Goal: Task Accomplishment & Management: Manage account settings

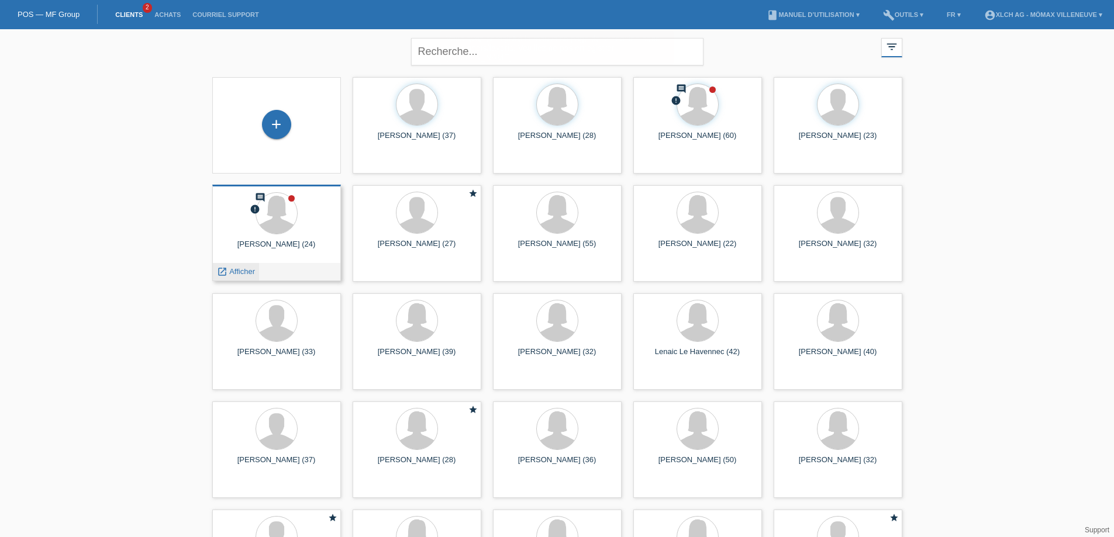
click at [236, 270] on span "Afficher" at bounding box center [242, 271] width 26 height 9
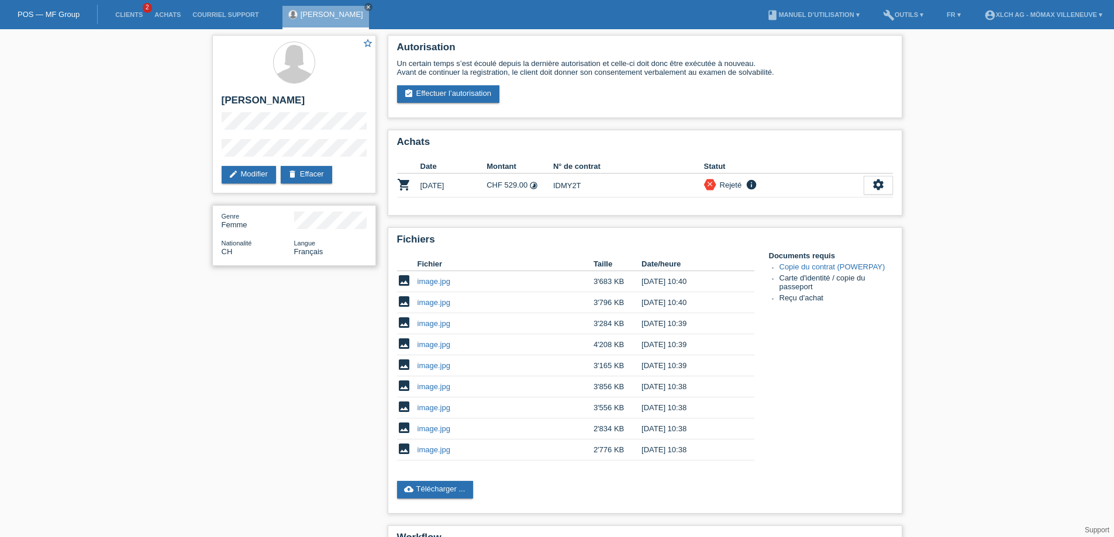
drag, startPoint x: 298, startPoint y: 240, endPoint x: 339, endPoint y: 243, distance: 41.0
click at [335, 240] on div "Langue Français" at bounding box center [330, 248] width 72 height 18
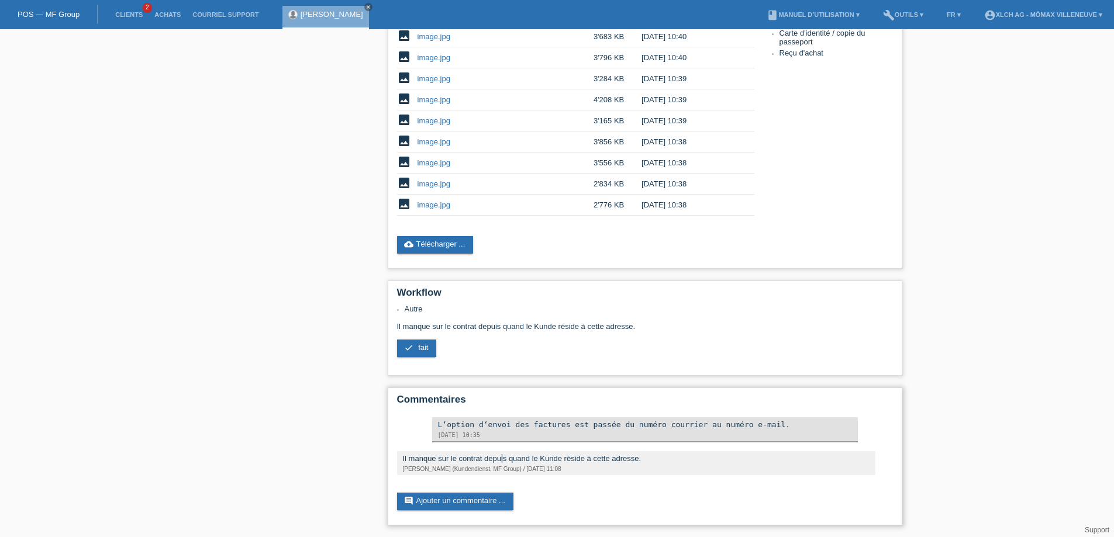
drag, startPoint x: 416, startPoint y: 457, endPoint x: 511, endPoint y: 459, distance: 94.7
click at [439, 457] on div "Il manque sur le contrat depuis quand le Kunde réside à cette adresse." at bounding box center [636, 458] width 467 height 9
drag, startPoint x: 557, startPoint y: 454, endPoint x: 659, endPoint y: 454, distance: 102.3
click at [612, 454] on div "Il manque sur le contrat depuis quand le Kunde réside à cette adresse." at bounding box center [636, 458] width 467 height 9
click at [433, 462] on div "Il manque sur le contrat depuis quand le Kunde réside à cette adresse. Heidi Bu…" at bounding box center [636, 463] width 478 height 24
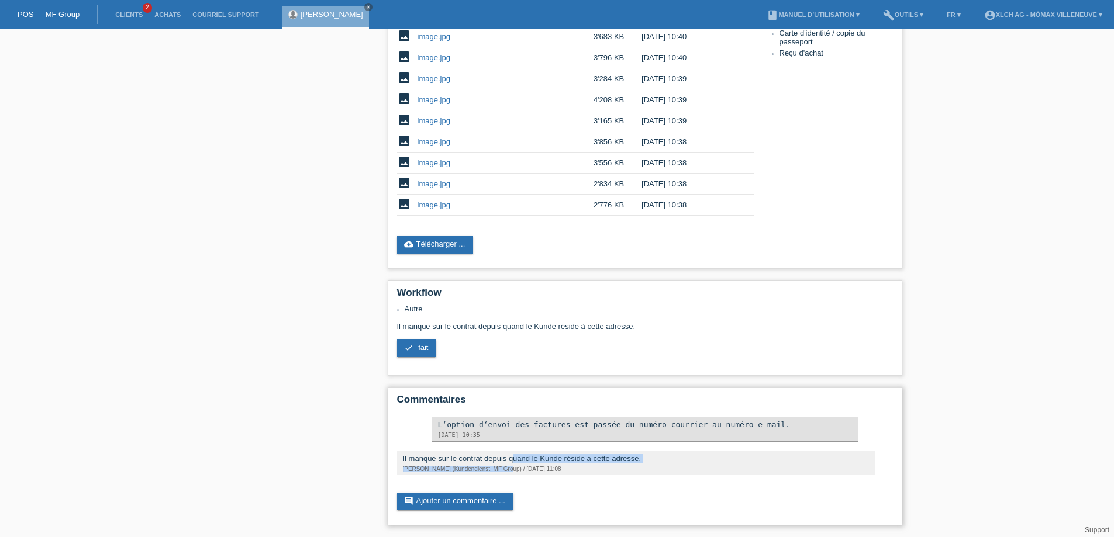
click at [503, 459] on div "Il manque sur le contrat depuis quand le Kunde réside à cette adresse." at bounding box center [636, 458] width 467 height 9
click at [521, 456] on div "Il manque sur le contrat depuis quand le Kunde réside à cette adresse." at bounding box center [636, 458] width 467 height 9
drag, startPoint x: 560, startPoint y: 459, endPoint x: 589, endPoint y: 460, distance: 28.7
click at [588, 460] on div "Il manque sur le contrat depuis quand le Kunde réside à cette adresse." at bounding box center [636, 458] width 467 height 9
drag, startPoint x: 611, startPoint y: 460, endPoint x: 643, endPoint y: 457, distance: 32.3
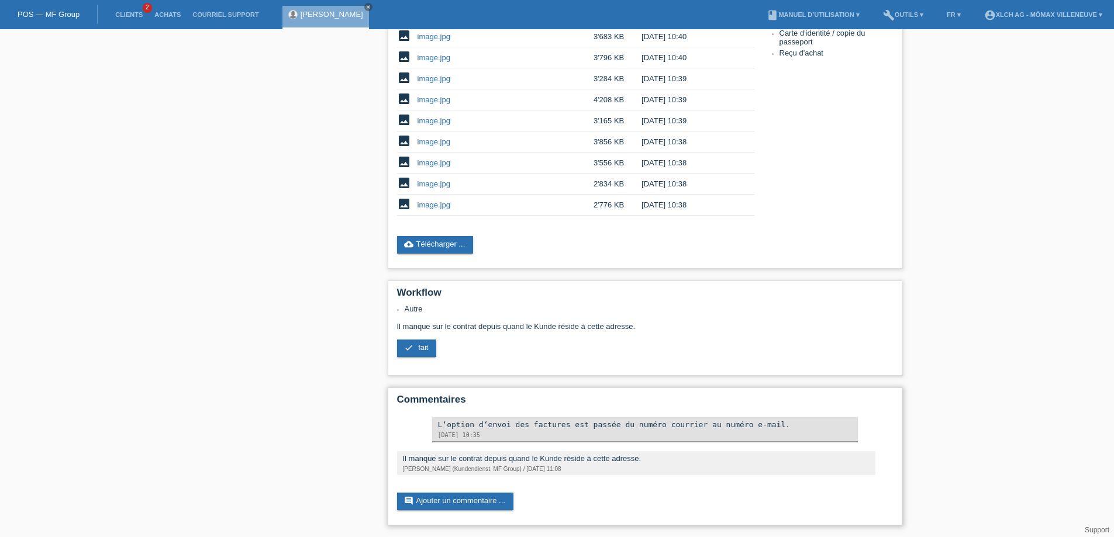
click at [640, 457] on div "Il manque sur le contrat depuis quand le Kunde réside à cette adresse." at bounding box center [636, 458] width 467 height 9
drag, startPoint x: 570, startPoint y: 458, endPoint x: 631, endPoint y: 458, distance: 61.4
click at [617, 458] on div "Il manque sur le contrat depuis quand le Kunde réside à cette adresse." at bounding box center [636, 458] width 467 height 9
click at [635, 459] on div "Il manque sur le contrat depuis quand le Kunde réside à cette adresse." at bounding box center [636, 458] width 467 height 9
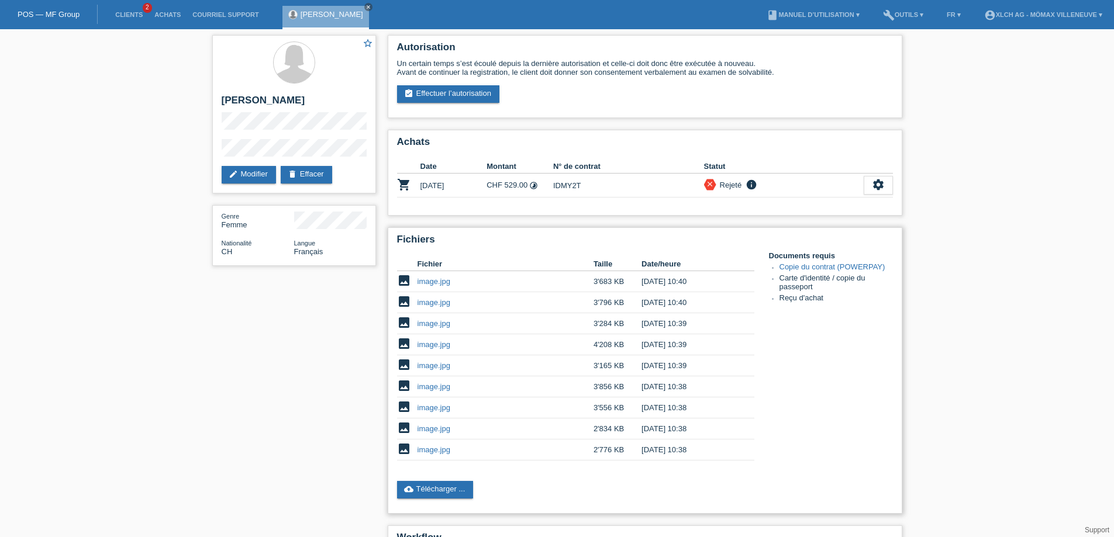
click at [440, 285] on link "image.jpg" at bounding box center [433, 281] width 33 height 9
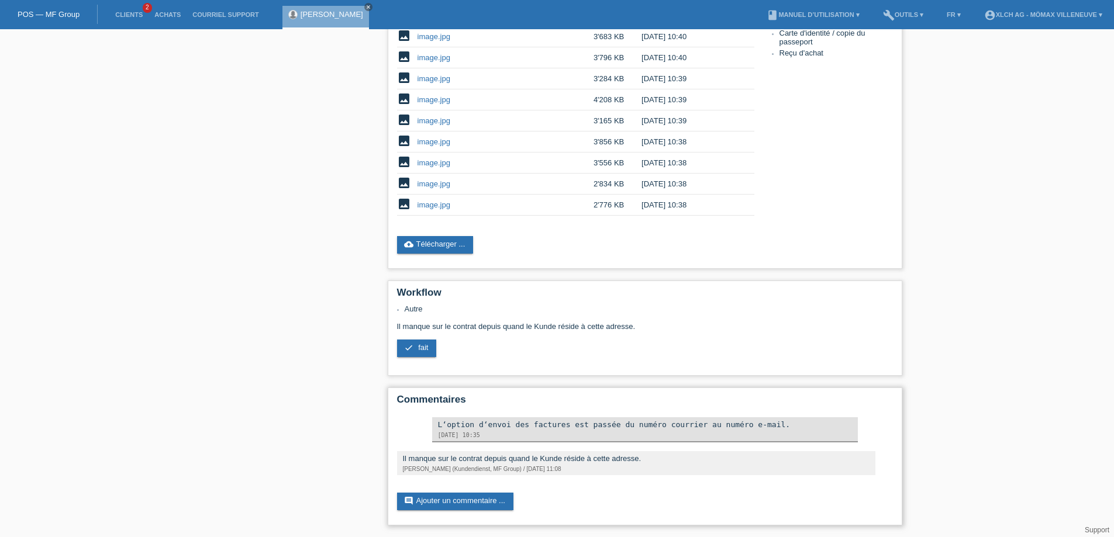
drag, startPoint x: 542, startPoint y: 459, endPoint x: 597, endPoint y: 457, distance: 55.6
click at [563, 457] on div "Il manque sur le contrat depuis quand le Kunde réside à cette adresse." at bounding box center [636, 458] width 467 height 9
drag, startPoint x: 609, startPoint y: 457, endPoint x: 651, endPoint y: 454, distance: 41.7
click at [613, 457] on div "Il manque sur le contrat depuis quand le Kunde réside à cette adresse." at bounding box center [636, 458] width 467 height 9
click at [604, 460] on div "Il manque sur le contrat depuis quand le Kunde réside à cette adresse." at bounding box center [636, 458] width 467 height 9
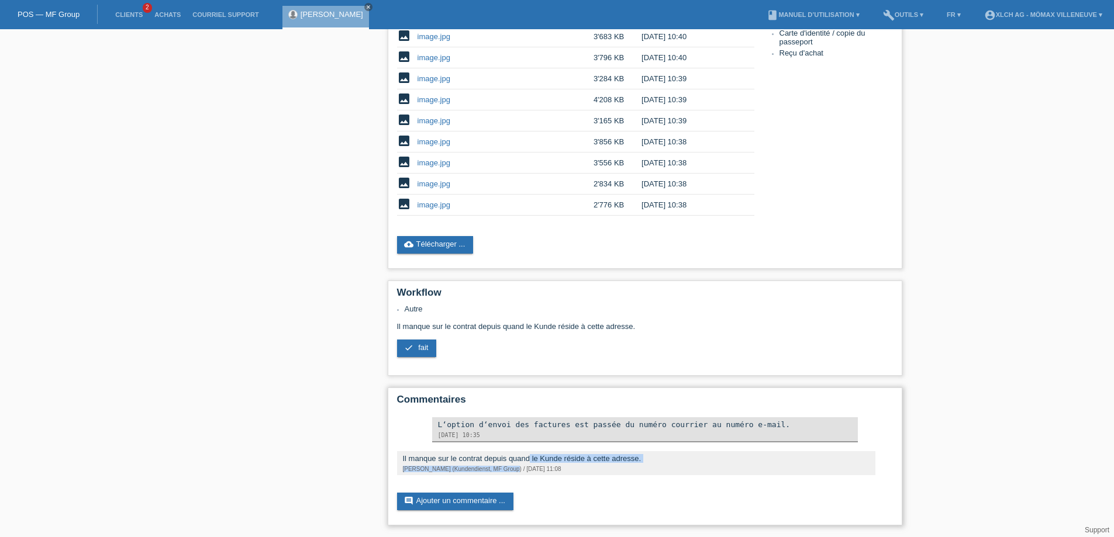
drag, startPoint x: 435, startPoint y: 463, endPoint x: 480, endPoint y: 462, distance: 45.0
click at [450, 462] on div "Il manque sur le contrat depuis quand le Kunde réside à cette adresse. [PERSON_…" at bounding box center [636, 463] width 478 height 24
click at [570, 462] on div "Il manque sur le contrat depuis quand le Kunde réside à cette adresse." at bounding box center [636, 458] width 467 height 9
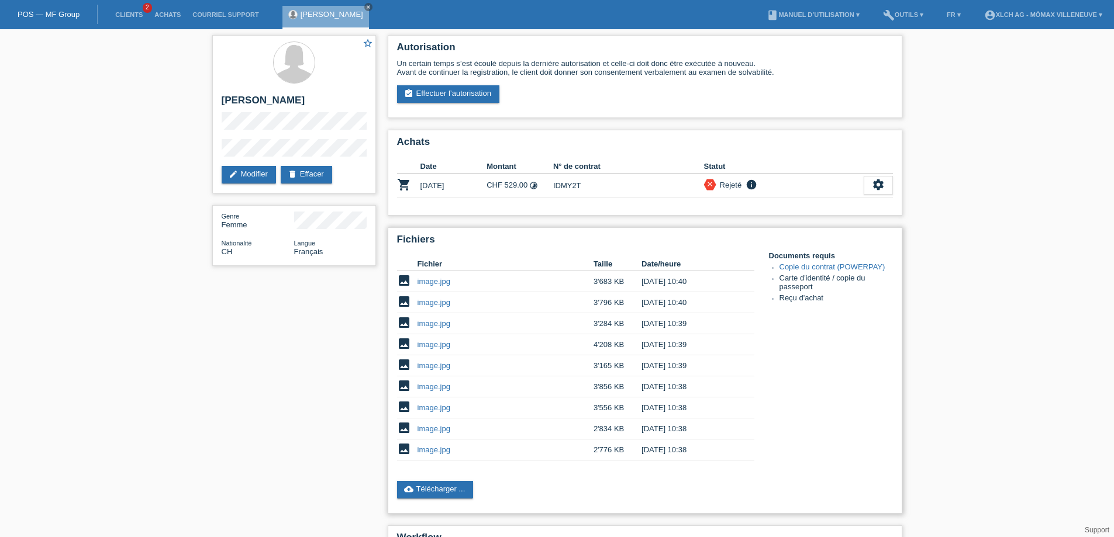
click at [438, 449] on link "image.jpg" at bounding box center [433, 449] width 33 height 9
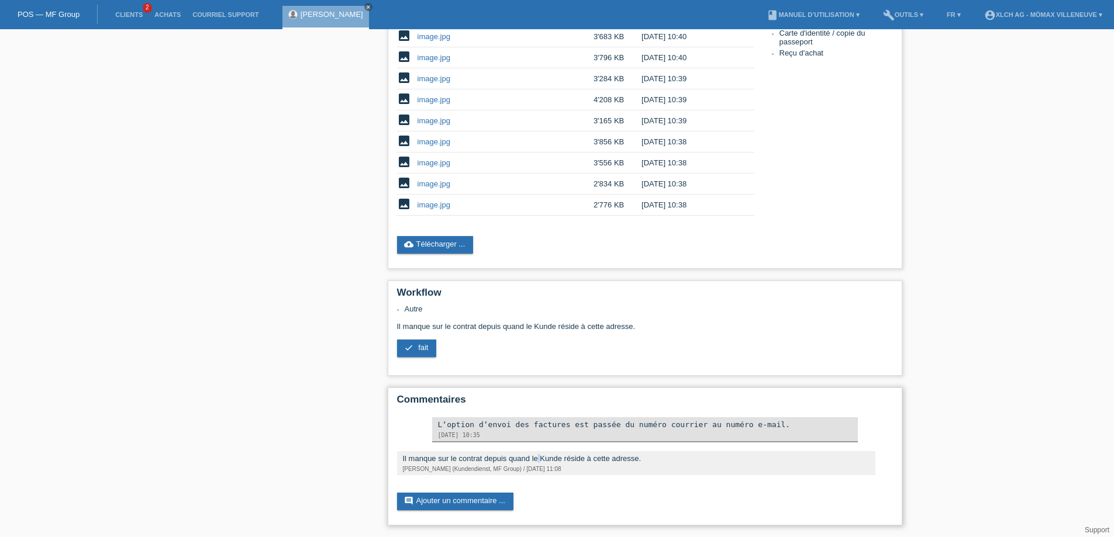
drag, startPoint x: 455, startPoint y: 458, endPoint x: 479, endPoint y: 457, distance: 24.6
click at [461, 457] on div "Il manque sur le contrat depuis quand le Kunde réside à cette adresse." at bounding box center [636, 458] width 467 height 9
drag, startPoint x: 527, startPoint y: 457, endPoint x: 536, endPoint y: 457, distance: 8.8
click at [534, 457] on div "Il manque sur le contrat depuis quand le Kunde réside à cette adresse." at bounding box center [636, 458] width 467 height 9
drag, startPoint x: 575, startPoint y: 459, endPoint x: 568, endPoint y: 467, distance: 10.3
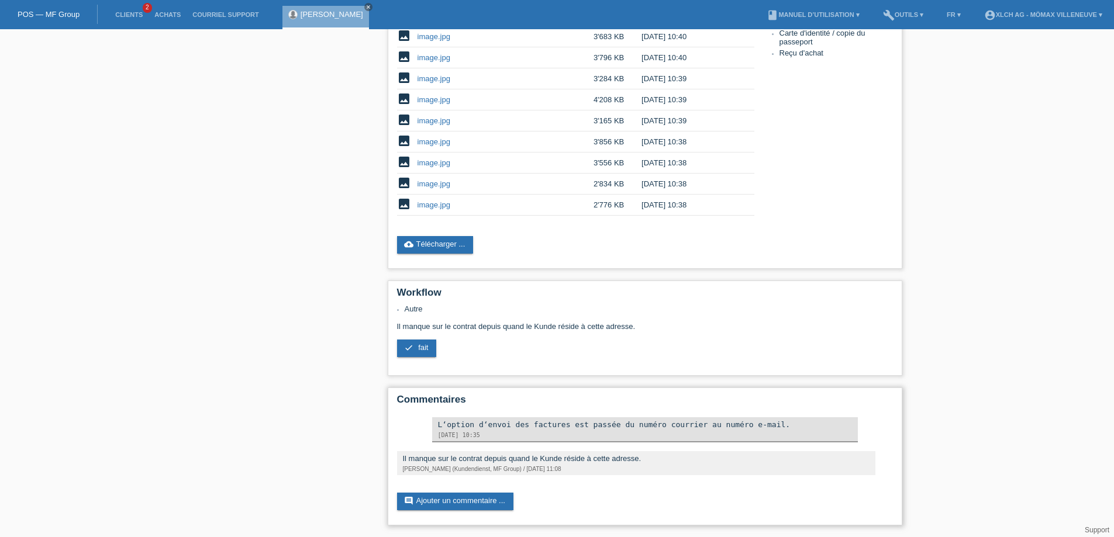
click at [578, 458] on div "Il manque sur le contrat depuis quand le Kunde réside à cette adresse." at bounding box center [636, 458] width 467 height 9
click at [470, 469] on div "[PERSON_NAME] (Kundendienst, MF Group) / [DATE] 11:08" at bounding box center [636, 469] width 467 height 6
click at [557, 481] on div "Commentaires L‘option d‘envoi des factures est passée du numéro courrier au num…" at bounding box center [645, 457] width 514 height 138
drag, startPoint x: 411, startPoint y: 457, endPoint x: 503, endPoint y: 468, distance: 93.0
click at [461, 464] on div "Il manque sur le contrat depuis quand le Kunde réside à cette adresse. [PERSON_…" at bounding box center [636, 463] width 478 height 24
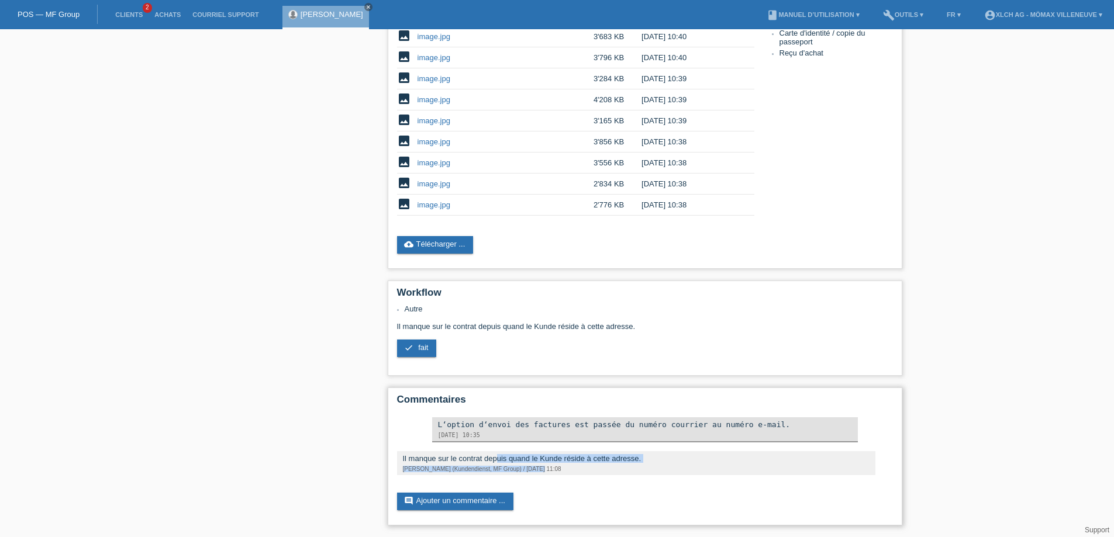
click at [516, 461] on div "Il manque sur le contrat depuis quand le Kunde réside à cette adresse." at bounding box center [636, 458] width 467 height 9
drag, startPoint x: 545, startPoint y: 459, endPoint x: 612, endPoint y: 461, distance: 66.1
click at [566, 461] on div "Il manque sur le contrat depuis quand le Kunde réside à cette adresse." at bounding box center [636, 458] width 467 height 9
click at [613, 461] on div "Il manque sur le contrat depuis quand le Kunde réside à cette adresse." at bounding box center [636, 458] width 467 height 9
drag, startPoint x: 555, startPoint y: 461, endPoint x: 593, endPoint y: 458, distance: 38.1
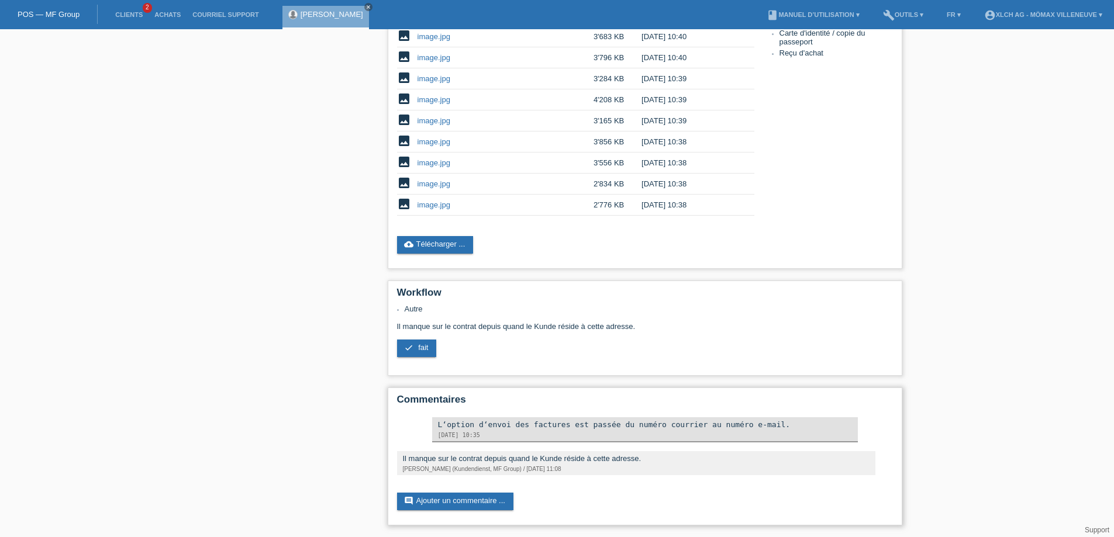
click at [593, 458] on div "Il manque sur le contrat depuis quand le Kunde réside à cette adresse." at bounding box center [636, 458] width 467 height 9
click at [479, 456] on div "Il manque sur le contrat depuis quand le Kunde réside à cette adresse." at bounding box center [636, 458] width 467 height 9
drag, startPoint x: 448, startPoint y: 325, endPoint x: 519, endPoint y: 332, distance: 71.1
click at [519, 332] on div "Autre Il manque sur le contrat depuis quand le Kunde réside à cette adresse. ch…" at bounding box center [645, 335] width 496 height 61
click at [536, 330] on div "Autre Il manque sur le contrat depuis quand le Kunde réside à cette adresse. ch…" at bounding box center [645, 335] width 496 height 61
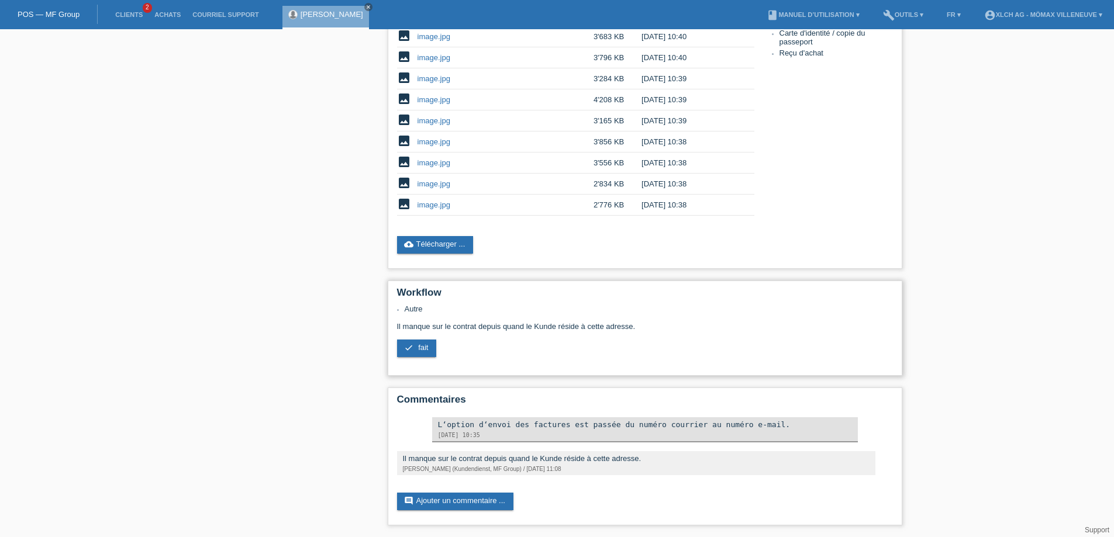
drag, startPoint x: 533, startPoint y: 323, endPoint x: 635, endPoint y: 323, distance: 101.7
click at [623, 323] on div "Autre Il manque sur le contrat depuis quand le Kunde réside à cette adresse. ch…" at bounding box center [645, 335] width 496 height 61
click at [612, 328] on div "Autre Il manque sur le contrat depuis quand le Kunde réside à cette adresse. ch…" at bounding box center [645, 335] width 496 height 61
click at [467, 503] on link "comment Ajouter un commentaire ..." at bounding box center [455, 502] width 116 height 18
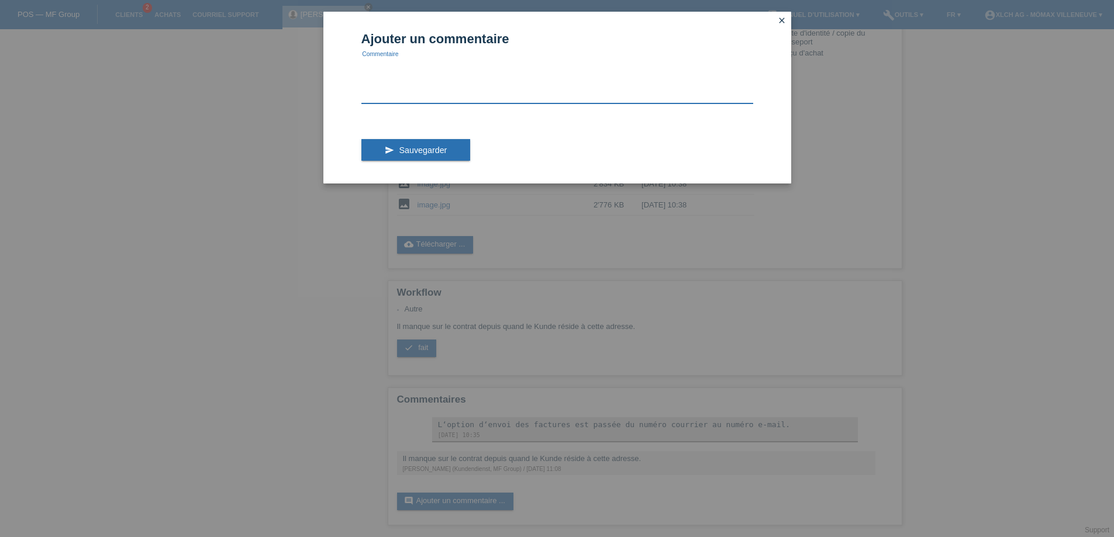
click at [400, 80] on textarea at bounding box center [557, 80] width 392 height 45
click at [538, 70] on textarea "Mais on garde l'adresse actuel, le lit va juste être lirvé chez quelqu'un d'aut…" at bounding box center [557, 80] width 392 height 45
type textarea "Mais on garde l'adresse actuel, le lit va juste être livré chez quelqu'un d'aut…"
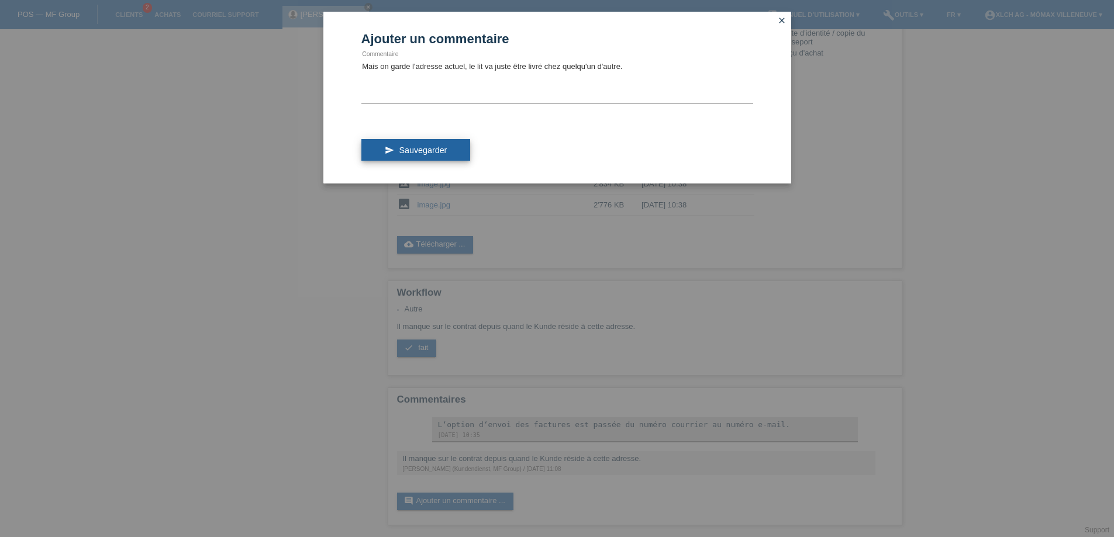
click at [442, 153] on span "Sauvegarder" at bounding box center [423, 150] width 48 height 9
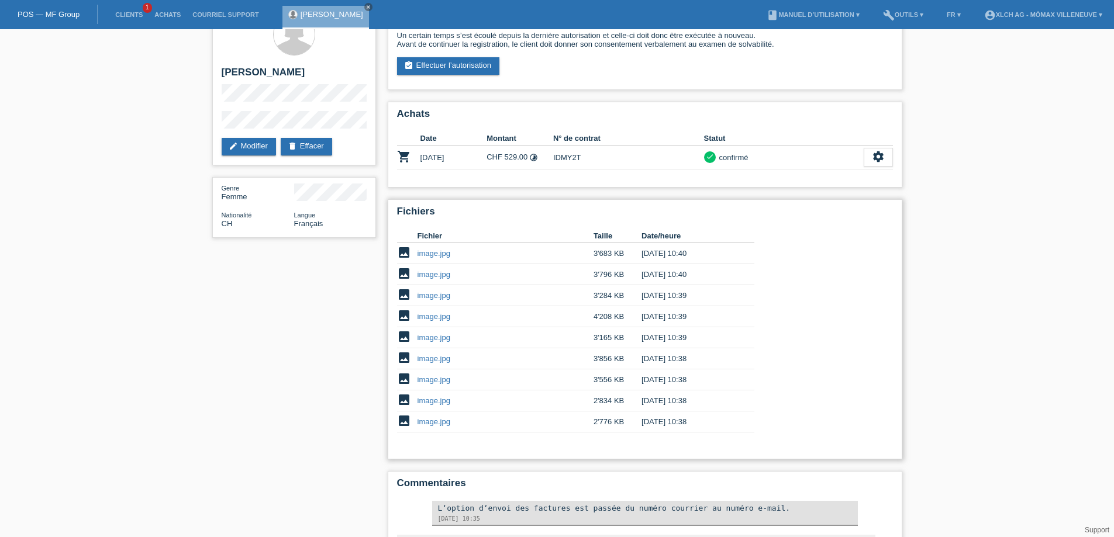
scroll to position [145, 0]
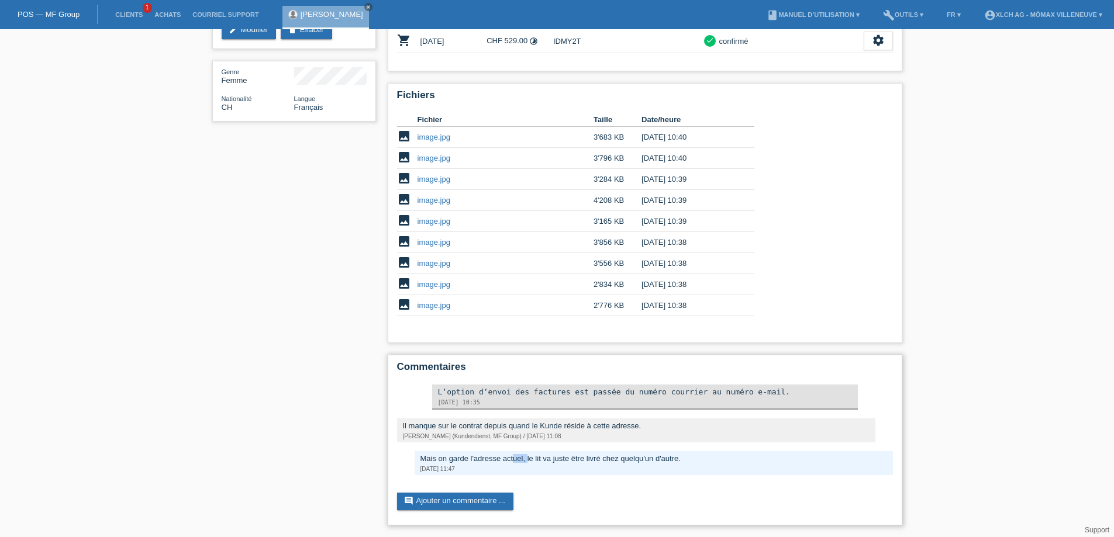
drag, startPoint x: 429, startPoint y: 458, endPoint x: 465, endPoint y: 450, distance: 36.6
click at [454, 450] on div "L‘option d‘envoi des factures est passée du numéro courrier au numéro e-mail. 2…" at bounding box center [645, 430] width 496 height 91
click at [456, 459] on div "Mais on garde l'adresse actuel, le lit va juste être livré chez quelqu'un d'aut…" at bounding box center [653, 458] width 467 height 9
drag, startPoint x: 457, startPoint y: 459, endPoint x: 496, endPoint y: 457, distance: 38.7
click at [483, 457] on div "Mais on garde l'adresse actuel, le lit va juste être livré chez quelqu'un d'aut…" at bounding box center [653, 458] width 467 height 9
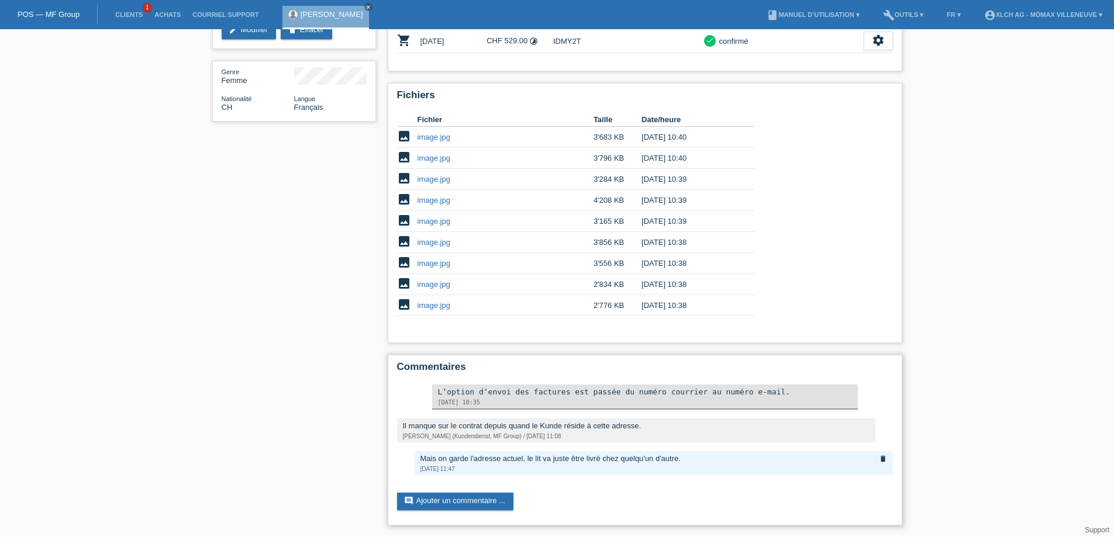
drag, startPoint x: 512, startPoint y: 455, endPoint x: 550, endPoint y: 456, distance: 38.0
click at [521, 456] on div "Mais on garde l'adresse actuel, le lit va juste être livré chez quelqu'un d'aut…" at bounding box center [653, 458] width 467 height 9
drag, startPoint x: 551, startPoint y: 459, endPoint x: 581, endPoint y: 461, distance: 29.9
click at [565, 460] on div "Mais on garde l'adresse actuel, le lit va juste être livré chez quelqu'un d'aut…" at bounding box center [653, 458] width 467 height 9
click at [617, 461] on div "Mais on garde l'adresse actuel, le lit va juste être livré chez quelqu'un d'aut…" at bounding box center [653, 458] width 467 height 9
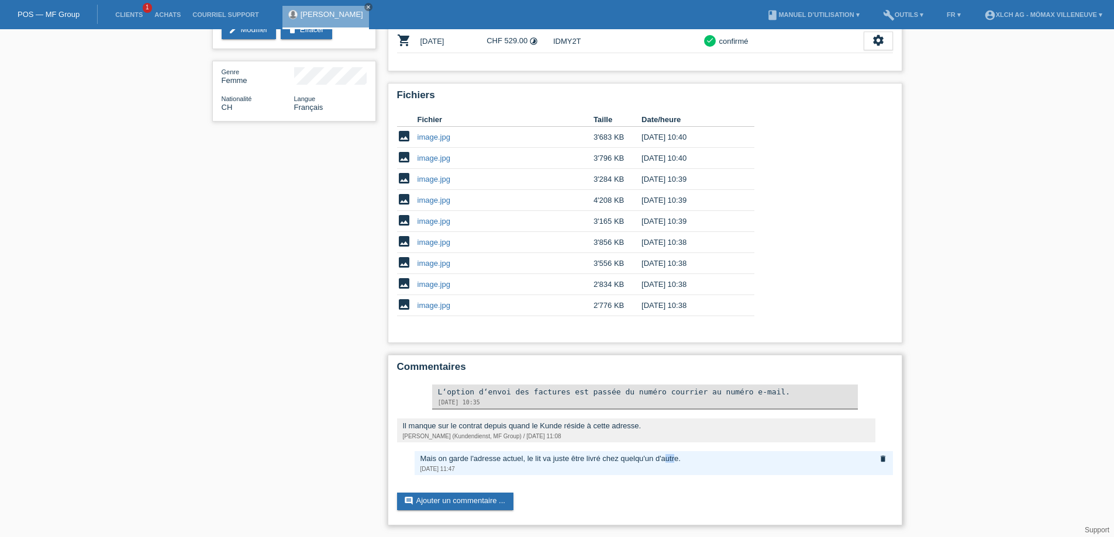
drag, startPoint x: 655, startPoint y: 461, endPoint x: 747, endPoint y: 461, distance: 91.2
click at [712, 461] on div "Mais on garde l'adresse actuel, le lit va juste être livré chez quelqu'un d'aut…" at bounding box center [653, 458] width 467 height 9
click at [745, 463] on div "Mais on garde l'adresse actuel, le lit va juste être livré chez quelqu'un d'aut…" at bounding box center [653, 463] width 478 height 24
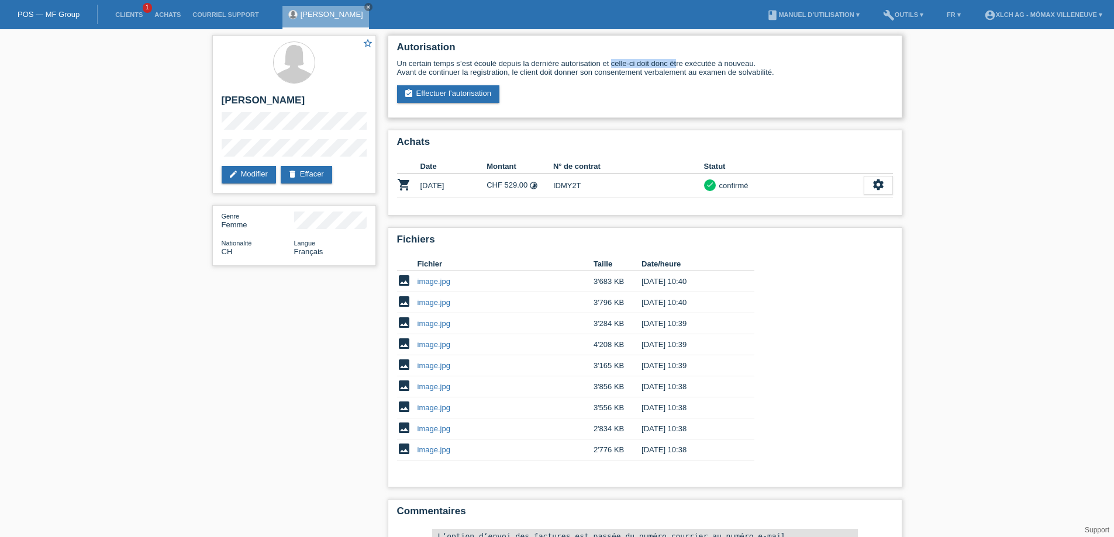
drag, startPoint x: 464, startPoint y: 62, endPoint x: 580, endPoint y: 63, distance: 115.8
click at [550, 62] on div "Un certain temps s’est écoulé depuis la dernière autorisation et celle-ci doit …" at bounding box center [645, 68] width 496 height 18
drag, startPoint x: 610, startPoint y: 65, endPoint x: 711, endPoint y: 67, distance: 100.6
click at [654, 67] on div "Un certain temps s’est écoulé depuis la dernière autorisation et celle-ci doit …" at bounding box center [645, 68] width 496 height 18
drag, startPoint x: 722, startPoint y: 67, endPoint x: 738, endPoint y: 68, distance: 15.8
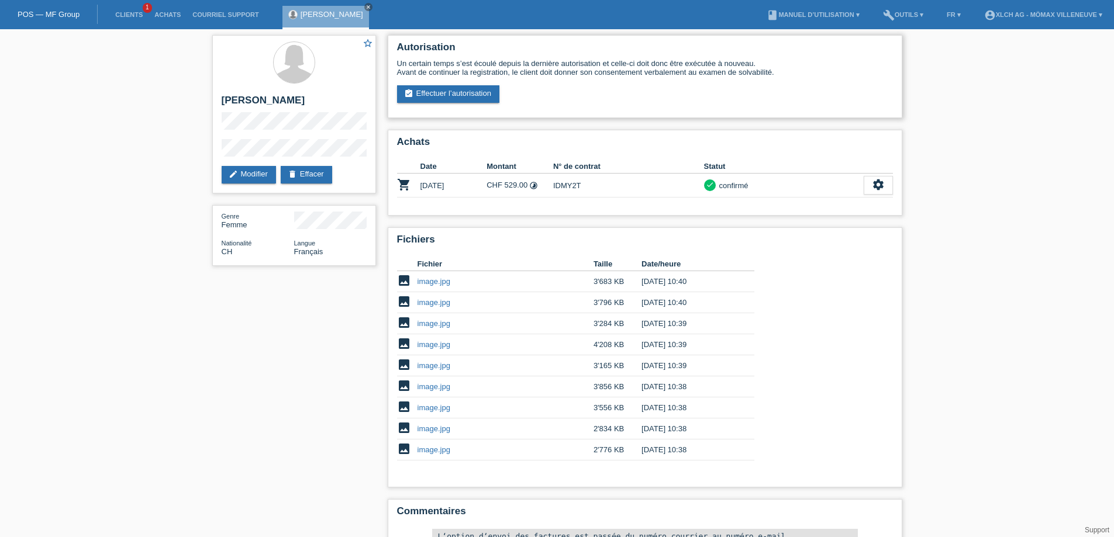
click at [728, 67] on div "Un certain temps s’est écoulé depuis la dernière autorisation et celle-ci doit …" at bounding box center [645, 68] width 496 height 18
drag, startPoint x: 436, startPoint y: 71, endPoint x: 540, endPoint y: 70, distance: 103.5
click at [510, 70] on div "Un certain temps s’est écoulé depuis la dernière autorisation et celle-ci doit …" at bounding box center [645, 68] width 496 height 18
drag, startPoint x: 547, startPoint y: 70, endPoint x: 683, endPoint y: 70, distance: 136.2
click at [624, 70] on div "Un certain temps s’est écoulé depuis la dernière autorisation et celle-ci doit …" at bounding box center [645, 68] width 496 height 18
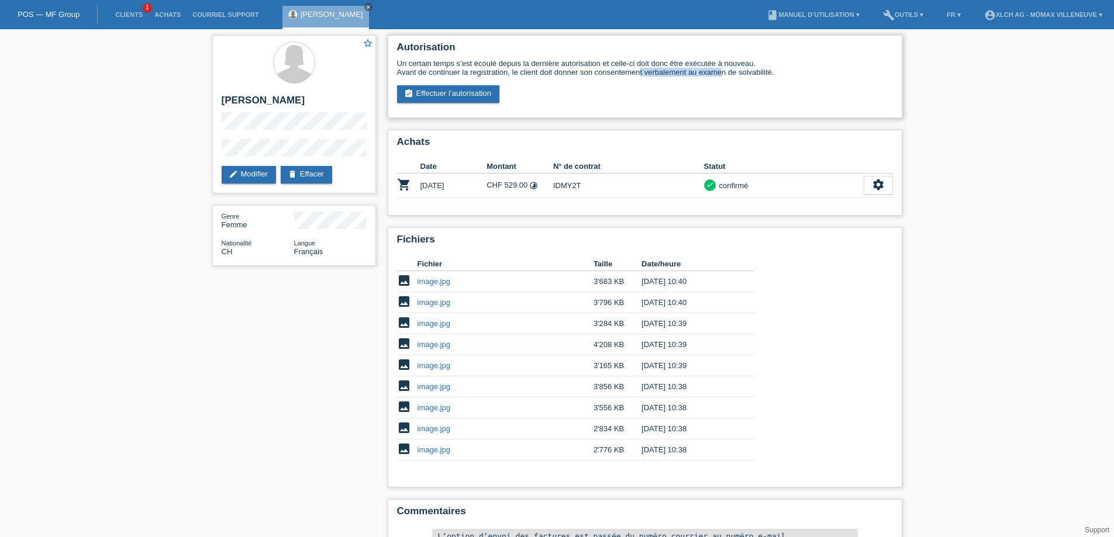
drag, startPoint x: 702, startPoint y: 68, endPoint x: 767, endPoint y: 71, distance: 65.5
click at [744, 71] on div "Un certain temps s’est écoulé depuis la dernière autorisation et celle-ci doit …" at bounding box center [645, 68] width 496 height 18
click at [773, 80] on div "Un certain temps s’est écoulé depuis la dernière autorisation et celle-ci doit …" at bounding box center [645, 81] width 496 height 44
click at [369, 43] on icon "star" at bounding box center [367, 43] width 11 height 11
click at [126, 16] on link "Clients" at bounding box center [128, 14] width 39 height 7
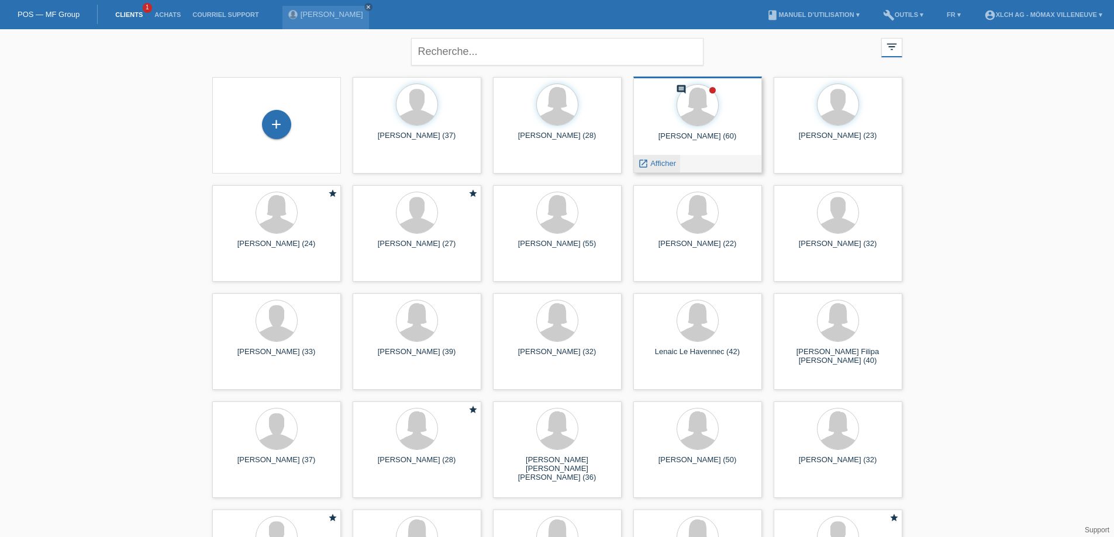
click at [665, 164] on span "Afficher" at bounding box center [663, 163] width 26 height 9
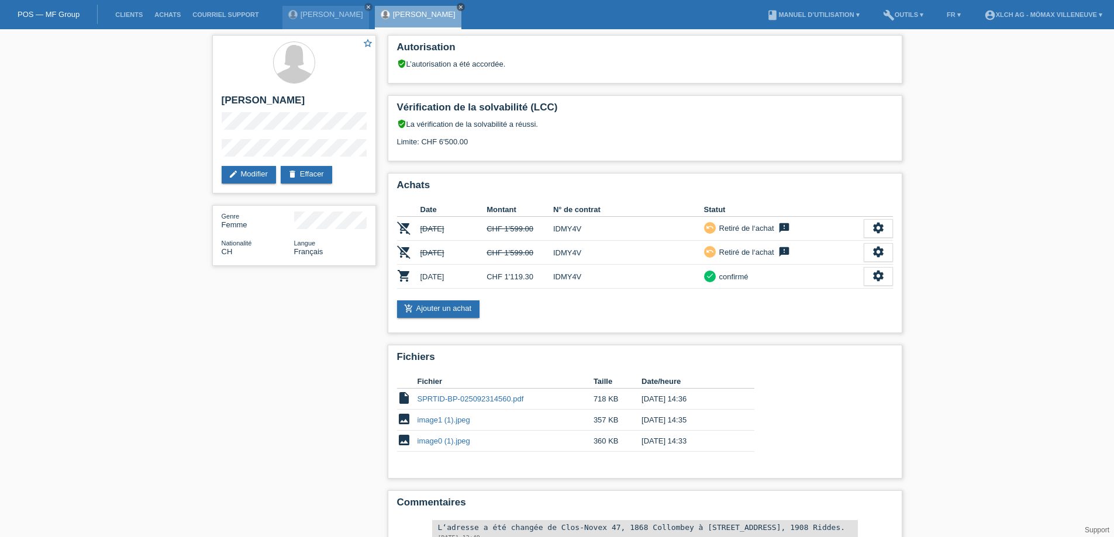
click at [458, 5] on icon "close" at bounding box center [461, 7] width 6 height 6
click at [132, 9] on li "Clients" at bounding box center [128, 15] width 39 height 30
click at [129, 14] on link "Clients" at bounding box center [128, 14] width 39 height 7
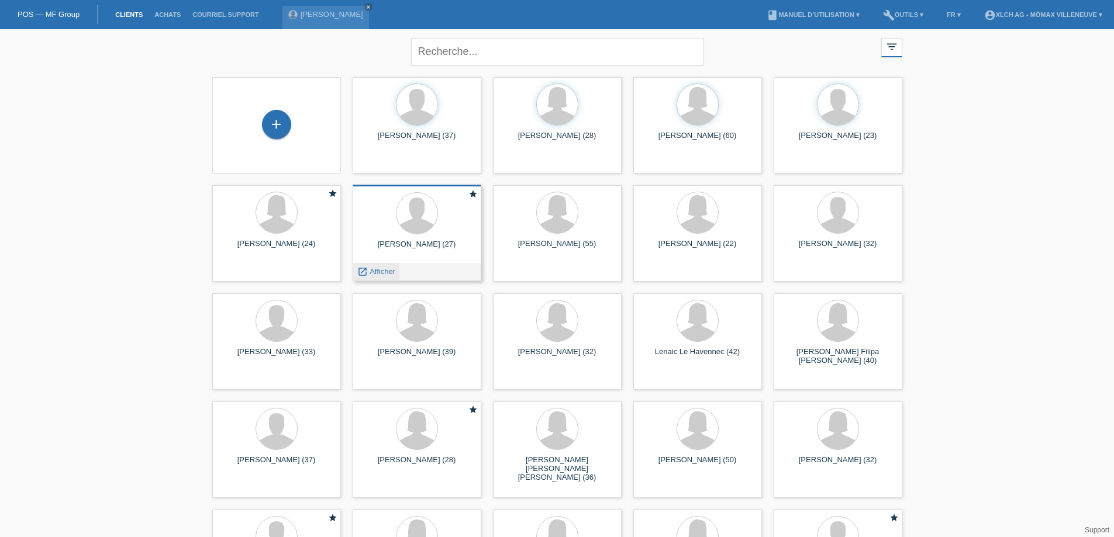
click at [382, 270] on span "Afficher" at bounding box center [382, 271] width 26 height 9
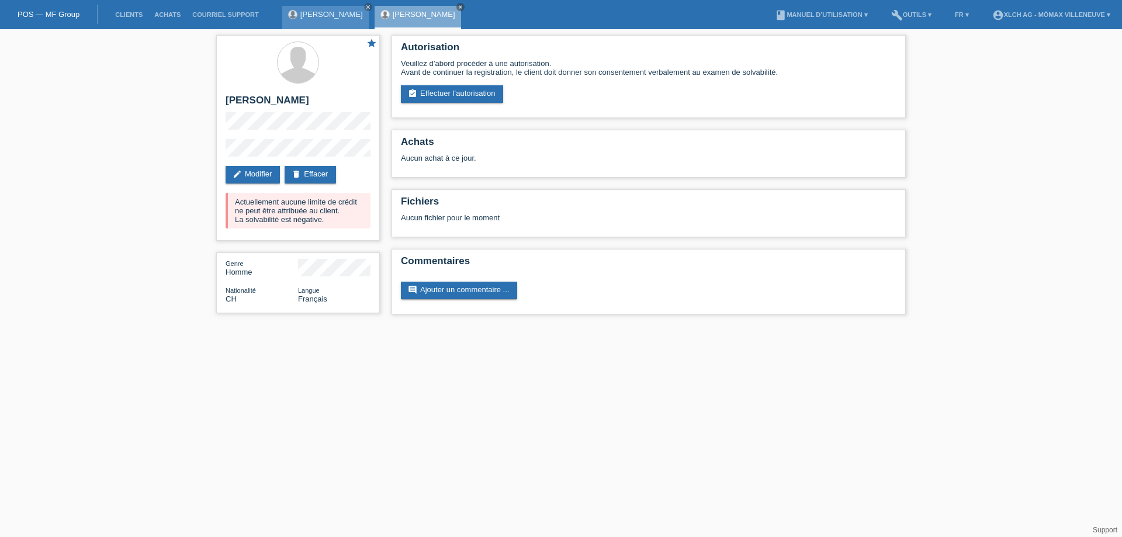
click at [308, 13] on link "[PERSON_NAME]" at bounding box center [331, 14] width 63 height 9
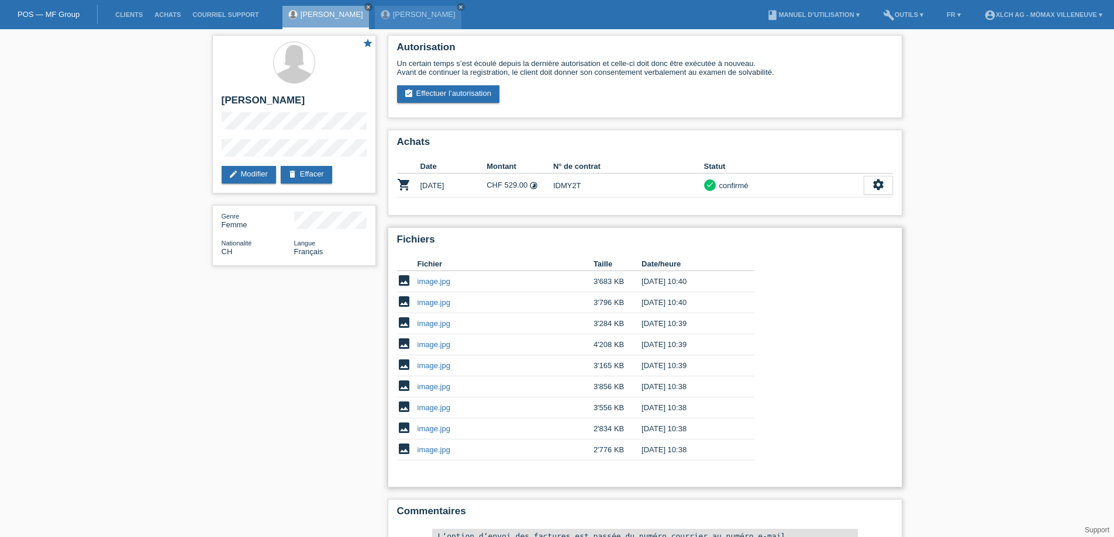
scroll to position [145, 0]
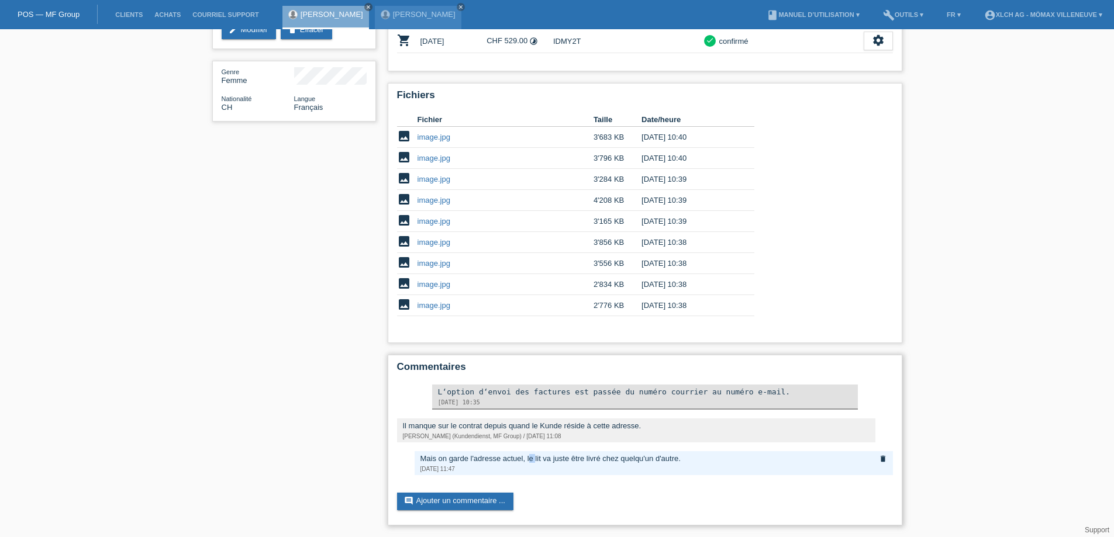
drag, startPoint x: 452, startPoint y: 458, endPoint x: 466, endPoint y: 458, distance: 13.4
click at [461, 458] on div "Mais on garde l'adresse actuel, le lit va juste être livré chez quelqu'un d'aut…" at bounding box center [653, 458] width 467 height 9
drag, startPoint x: 503, startPoint y: 457, endPoint x: 564, endPoint y: 461, distance: 60.4
click at [524, 460] on div "Mais on garde l'adresse actuel, le lit va juste être livré chez quelqu'un d'aut…" at bounding box center [653, 458] width 467 height 9
drag, startPoint x: 445, startPoint y: 458, endPoint x: 471, endPoint y: 458, distance: 25.7
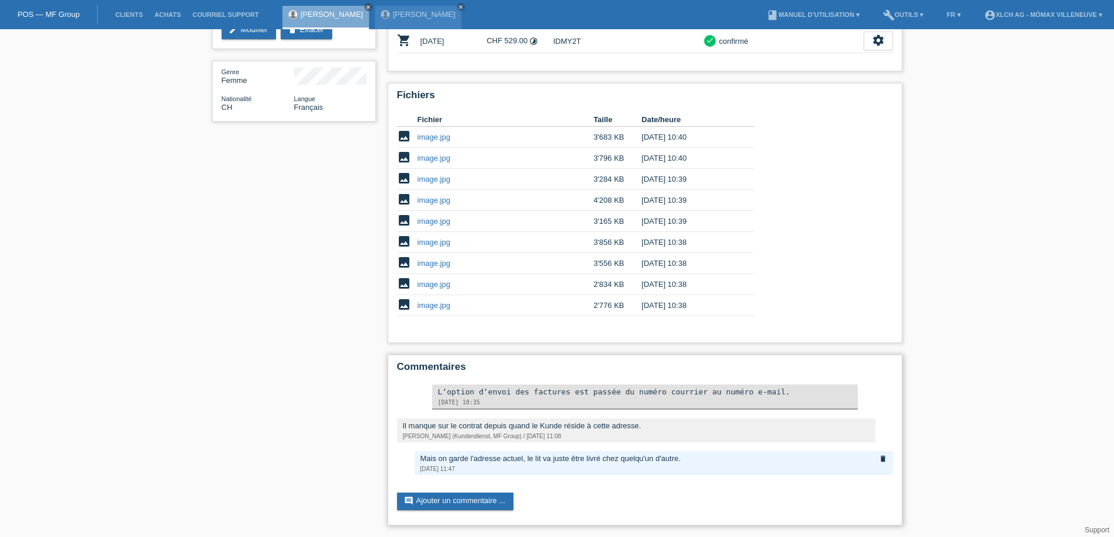
click at [447, 458] on div "Mais on garde l'adresse actuel, le lit va juste être livré chez quelqu'un d'aut…" at bounding box center [653, 458] width 467 height 9
drag, startPoint x: 474, startPoint y: 458, endPoint x: 533, endPoint y: 458, distance: 58.5
click at [518, 458] on div "Mais on garde l'adresse actuel, le lit va juste être livré chez quelqu'un d'aut…" at bounding box center [653, 458] width 467 height 9
drag, startPoint x: 535, startPoint y: 458, endPoint x: 581, endPoint y: 458, distance: 45.6
click at [581, 458] on div "Mais on garde l'adresse actuel, le lit va juste être livré chez quelqu'un d'aut…" at bounding box center [653, 458] width 467 height 9
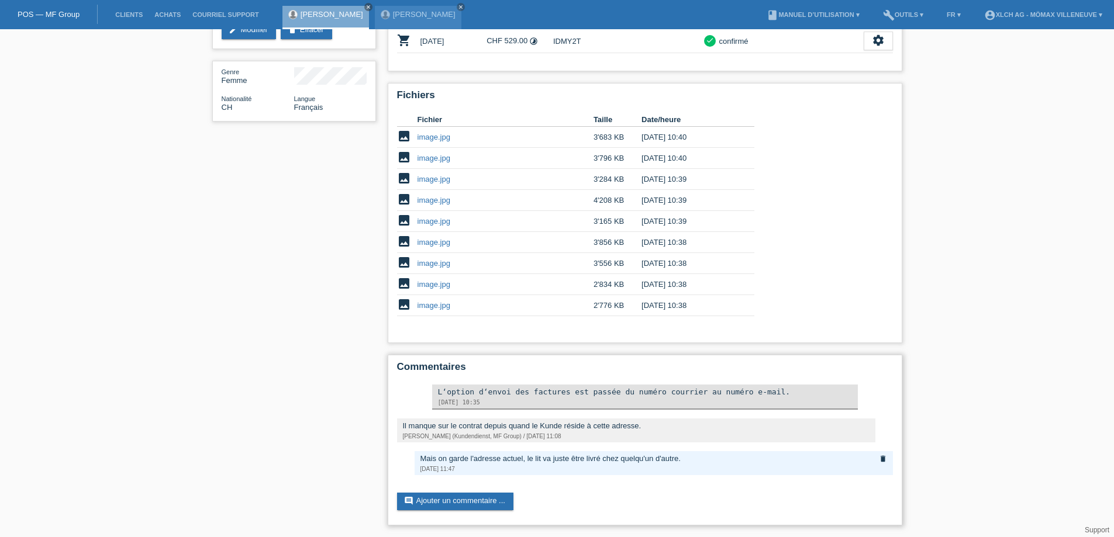
drag, startPoint x: 607, startPoint y: 458, endPoint x: 676, endPoint y: 458, distance: 68.4
click at [634, 458] on div "Mais on garde l'adresse actuel, le lit va juste être livré chez quelqu'un d'aut…" at bounding box center [653, 458] width 467 height 9
drag, startPoint x: 676, startPoint y: 458, endPoint x: 705, endPoint y: 458, distance: 28.6
click at [701, 458] on div "Mais on garde l'adresse actuel, le lit va juste être livré chez quelqu'un d'aut…" at bounding box center [653, 458] width 467 height 9
click at [616, 455] on div "Mais on garde l'adresse actuel, le lit va juste être livré chez quelqu'un d'aut…" at bounding box center [653, 458] width 467 height 9
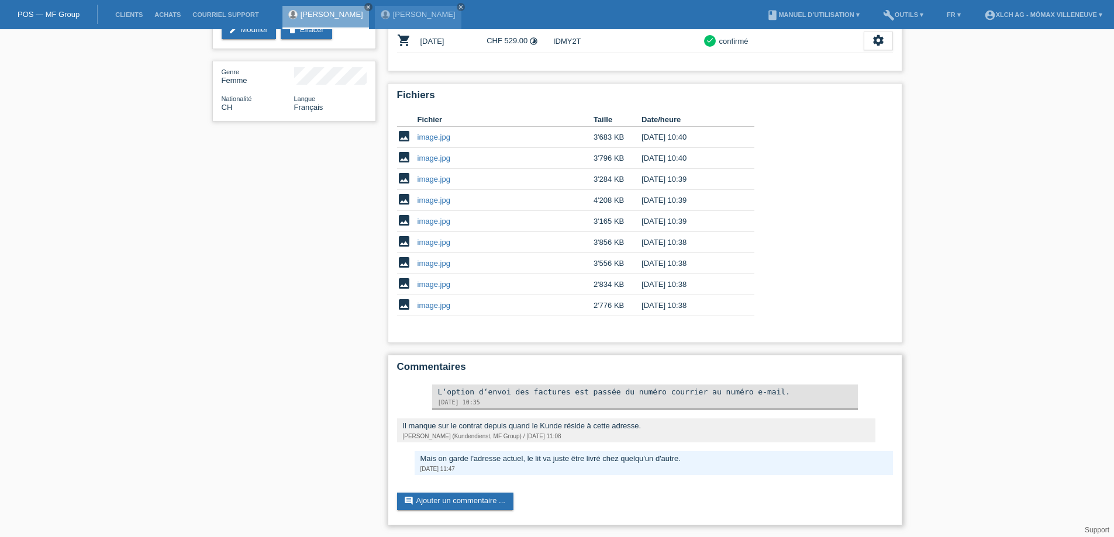
scroll to position [0, 0]
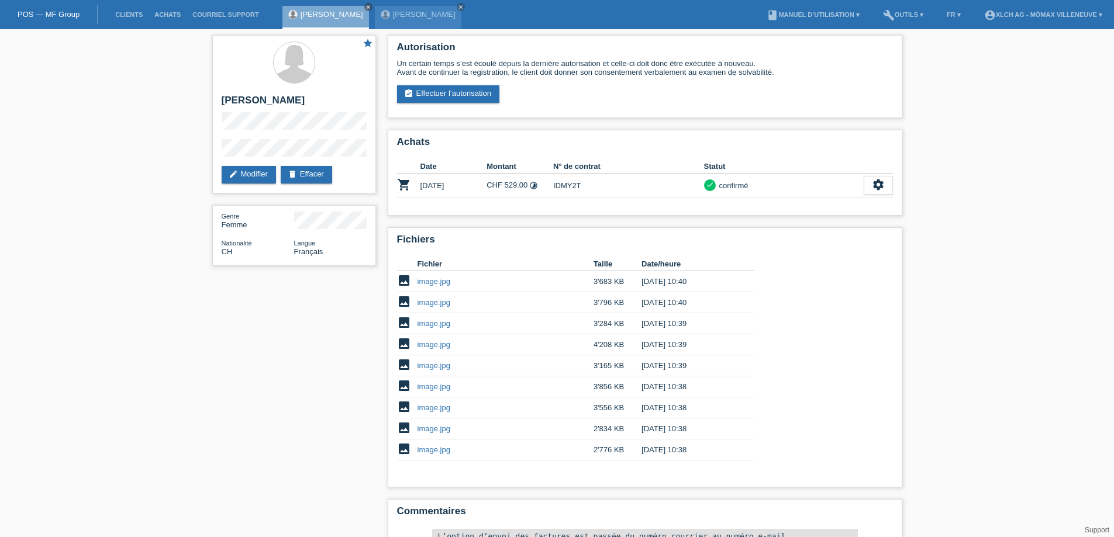
click at [1030, 281] on div "star [PERSON_NAME] edit Modifier delete Effacer Genre Femme Nationalité CH Lang…" at bounding box center [557, 355] width 1114 height 652
click at [564, 184] on td "IDMY2T" at bounding box center [628, 186] width 151 height 24
click at [538, 186] on icon "timelapse" at bounding box center [533, 185] width 9 height 9
click at [868, 181] on div "settings" at bounding box center [877, 185] width 29 height 19
click at [852, 148] on h2 "Achats" at bounding box center [645, 145] width 496 height 18
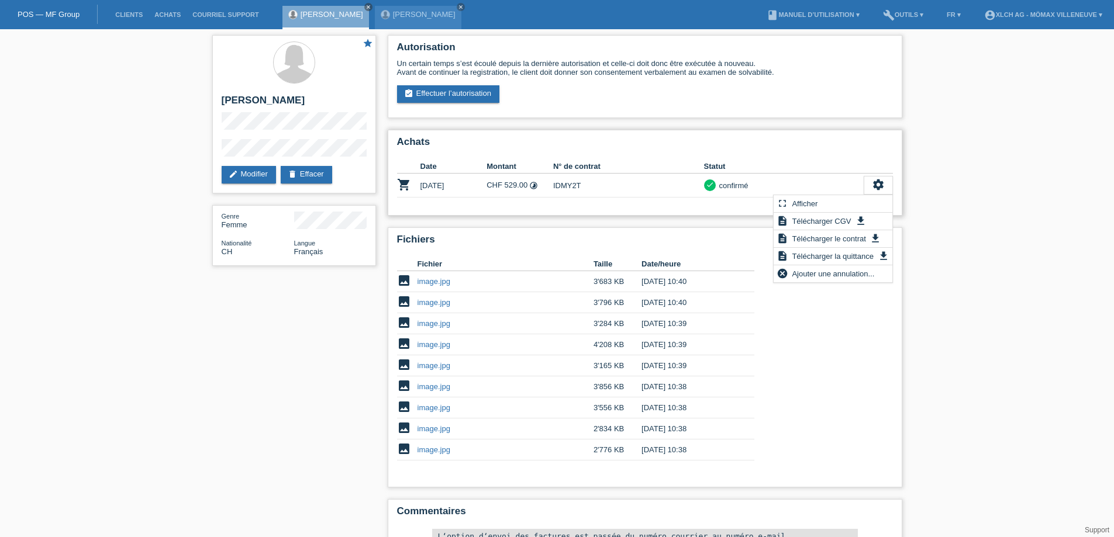
click at [457, 158] on div "Achats Date Montant N° de contrat Statut shopping_cart [DATE] CHF 529.00 timela…" at bounding box center [645, 173] width 514 height 86
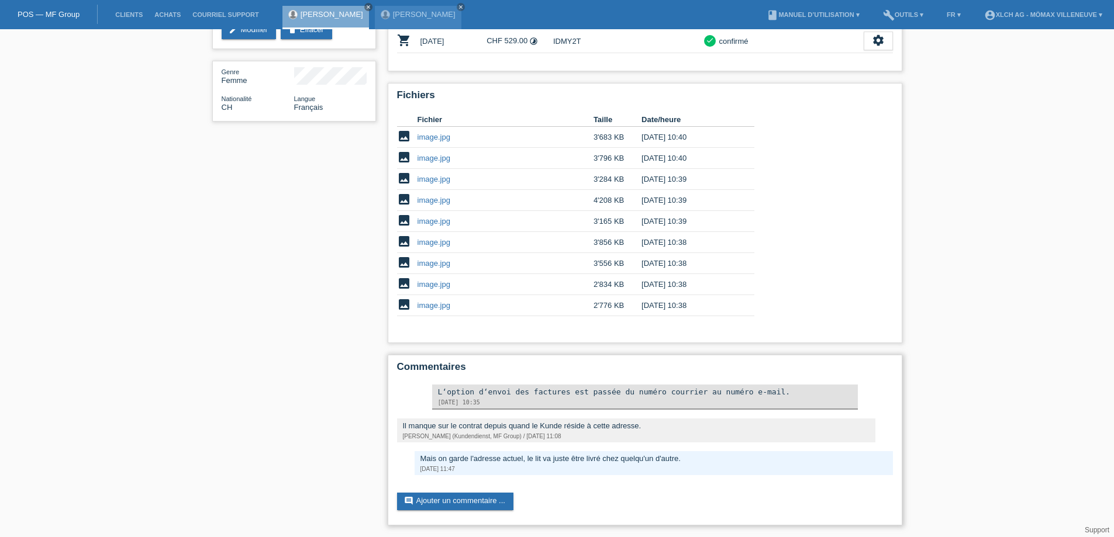
drag, startPoint x: 433, startPoint y: 427, endPoint x: 536, endPoint y: 420, distance: 103.7
click at [478, 427] on div "Il manque sur le contrat depuis quand le Kunde réside à cette adresse." at bounding box center [636, 426] width 467 height 9
drag, startPoint x: 527, startPoint y: 422, endPoint x: 559, endPoint y: 419, distance: 32.3
click at [556, 419] on div "Il manque sur le contrat depuis quand le Kunde réside à cette adresse. [PERSON_…" at bounding box center [636, 431] width 478 height 24
click at [570, 424] on div "Il manque sur le contrat depuis quand le Kunde réside à cette adresse." at bounding box center [636, 426] width 467 height 9
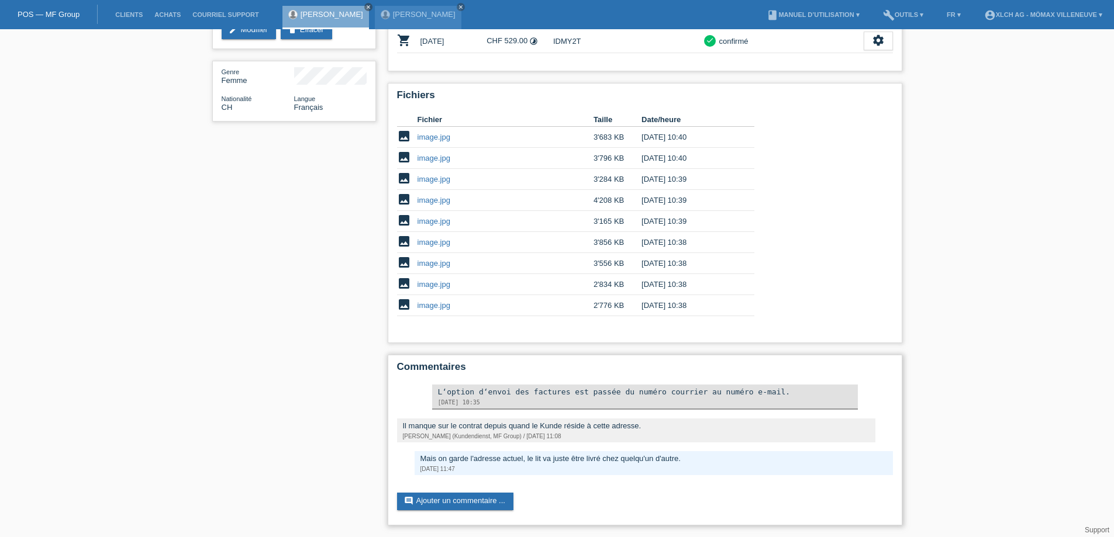
drag, startPoint x: 600, startPoint y: 429, endPoint x: 639, endPoint y: 424, distance: 38.8
click at [628, 424] on div "Il manque sur le contrat depuis quand le Kunde réside à cette adresse." at bounding box center [636, 426] width 467 height 9
drag, startPoint x: 183, startPoint y: 345, endPoint x: 246, endPoint y: 330, distance: 64.8
click at [185, 343] on div "star [PERSON_NAME] edit Modifier delete Effacer Genre Femme Nationalité CH Lang…" at bounding box center [557, 211] width 1114 height 652
